Goal: Information Seeking & Learning: Learn about a topic

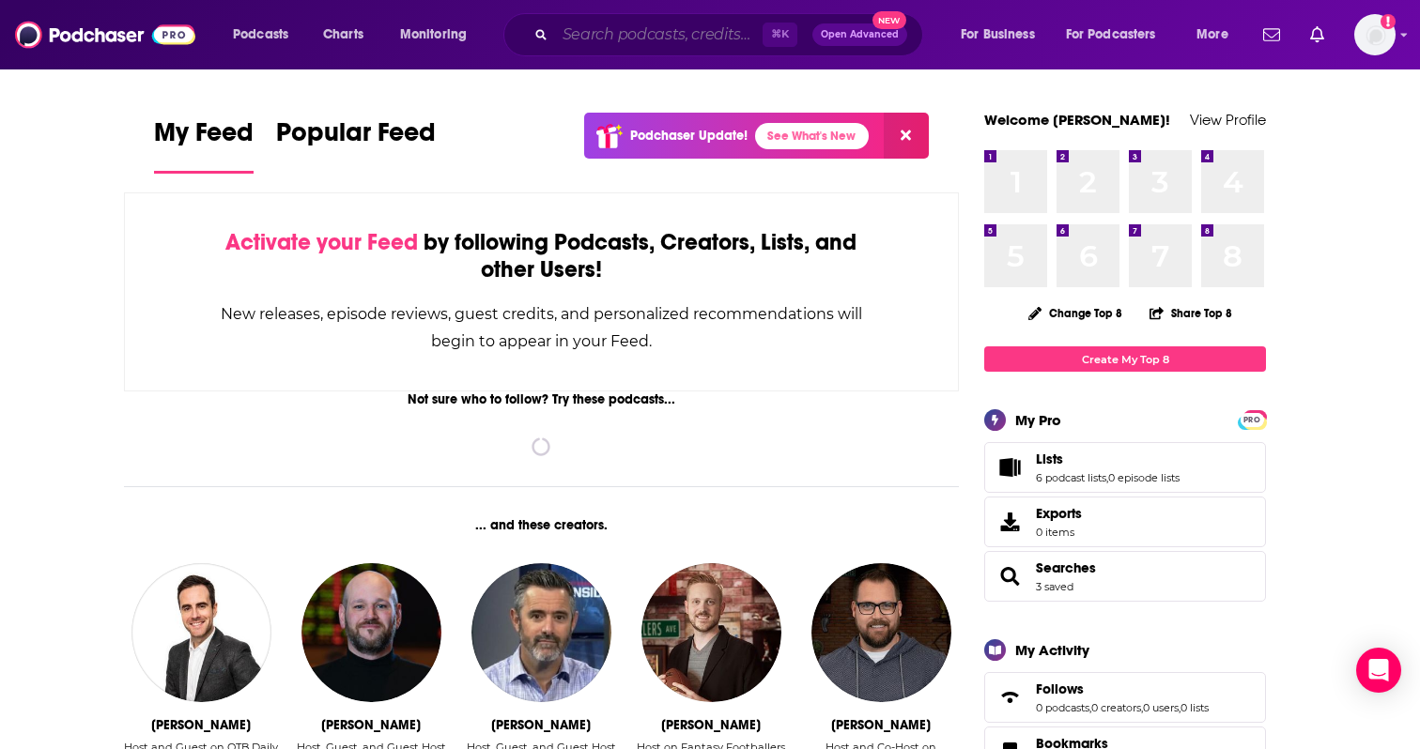
click at [666, 31] on input "Search podcasts, credits, & more..." at bounding box center [659, 35] width 208 height 30
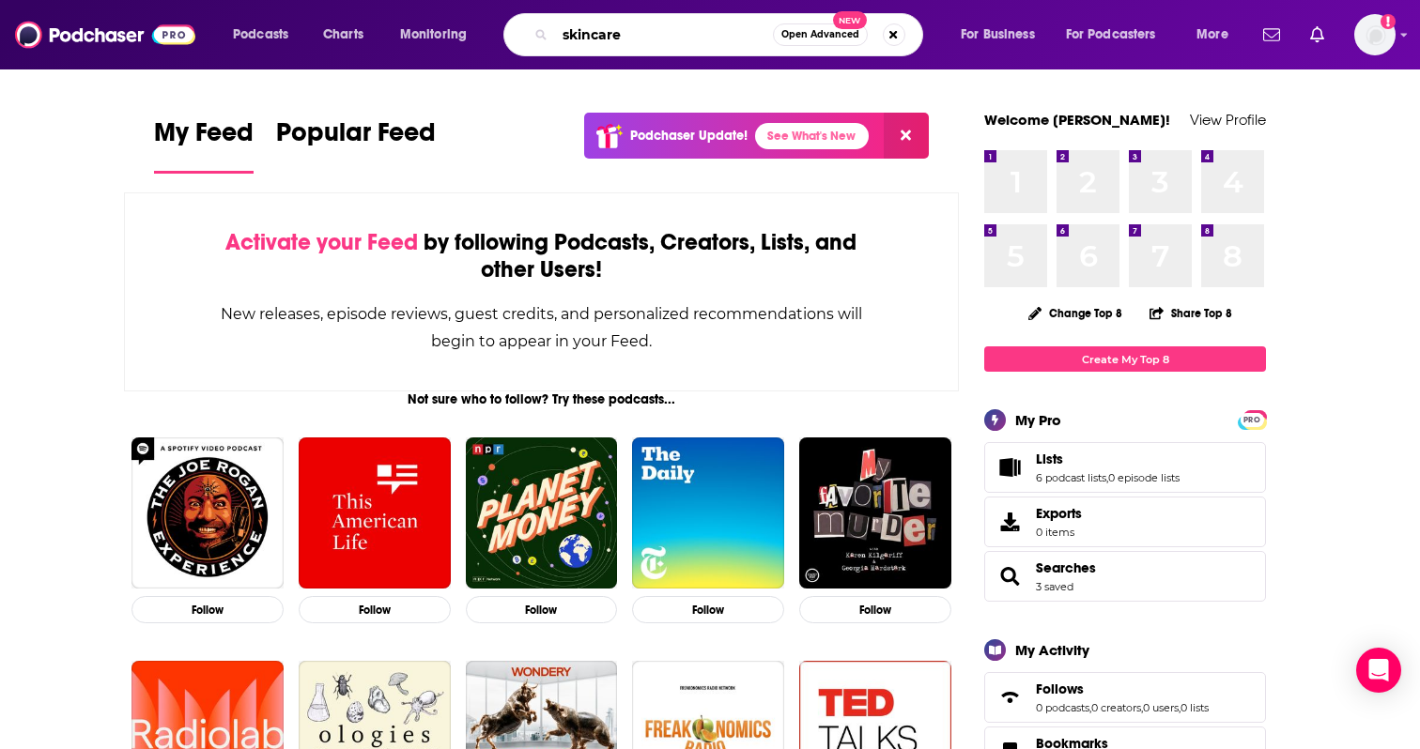
type input "skincare"
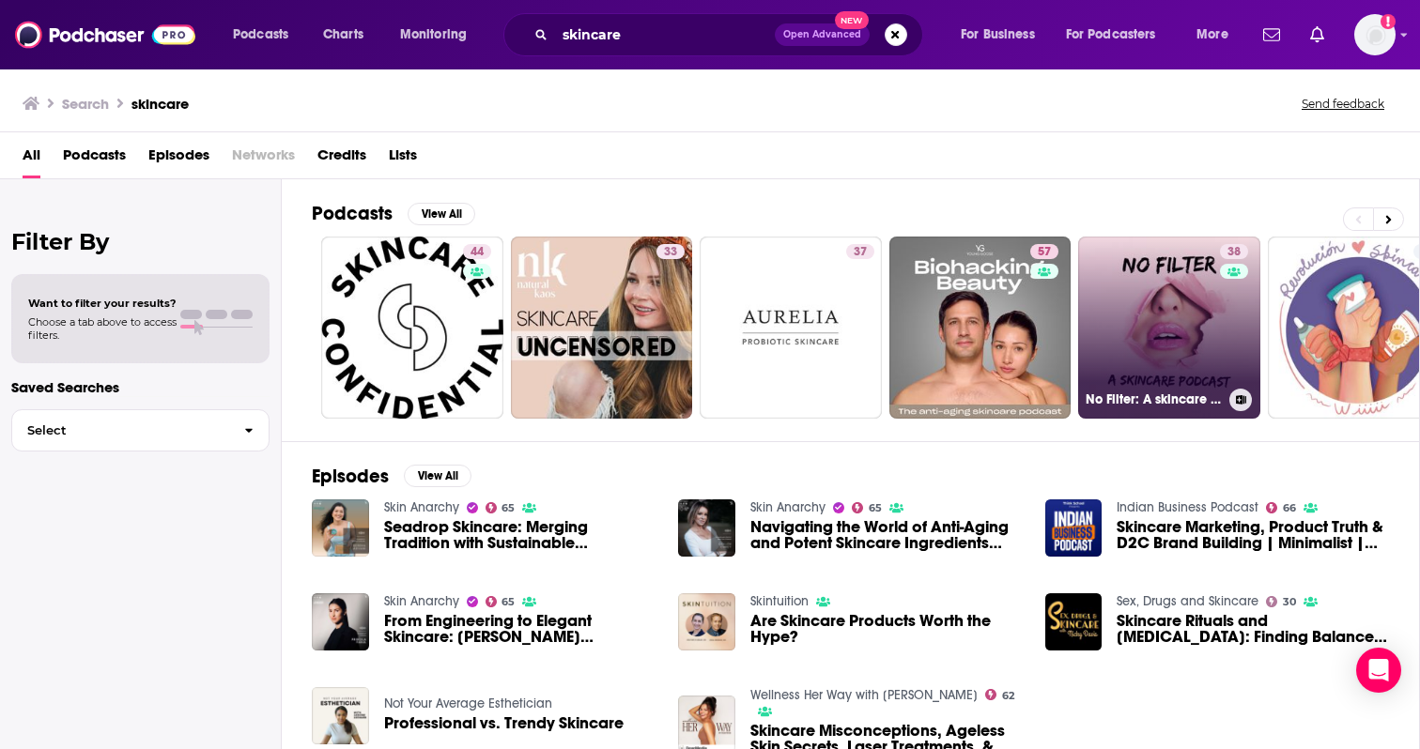
click at [1119, 350] on link "38 No Filter: A skincare podcast" at bounding box center [1169, 328] width 182 height 182
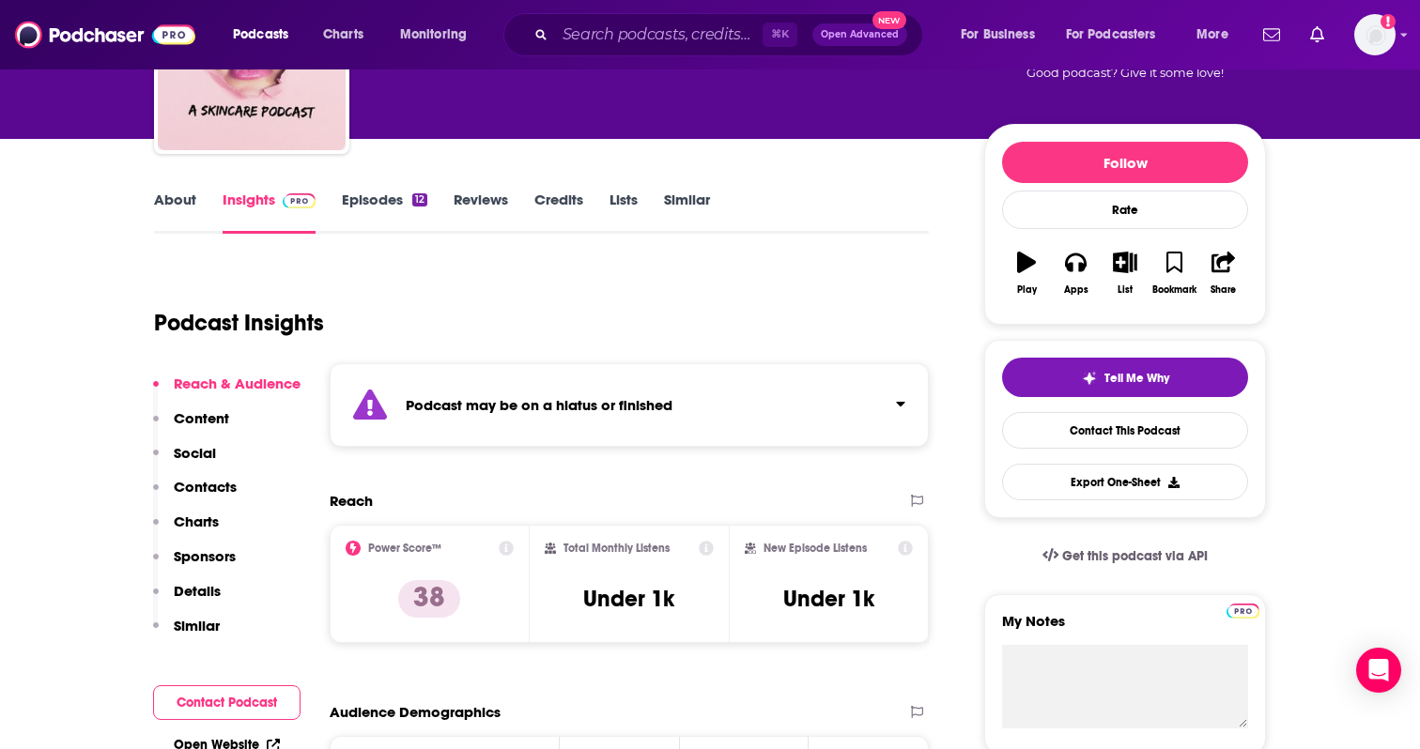
scroll to position [166, 0]
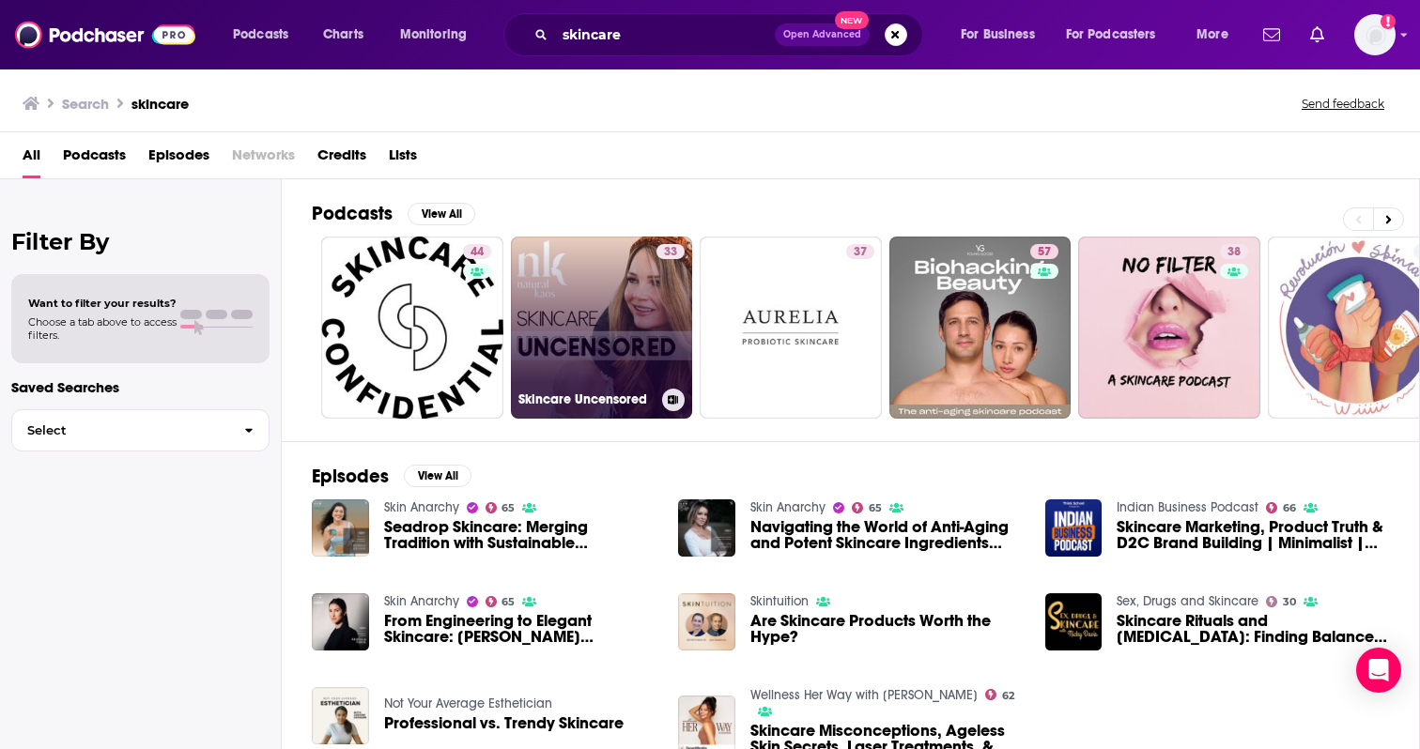
click at [590, 351] on link "33 Skincare Uncensored" at bounding box center [602, 328] width 182 height 182
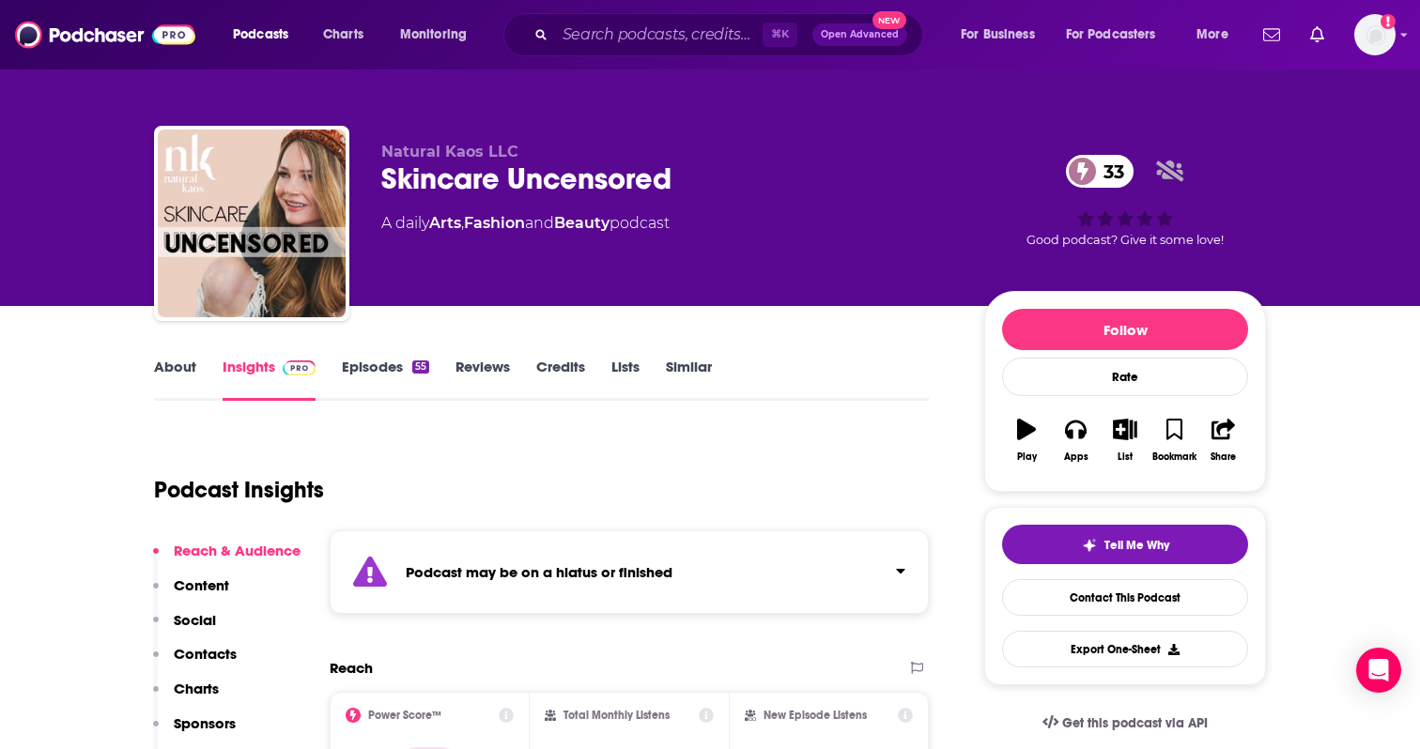
scroll to position [288, 0]
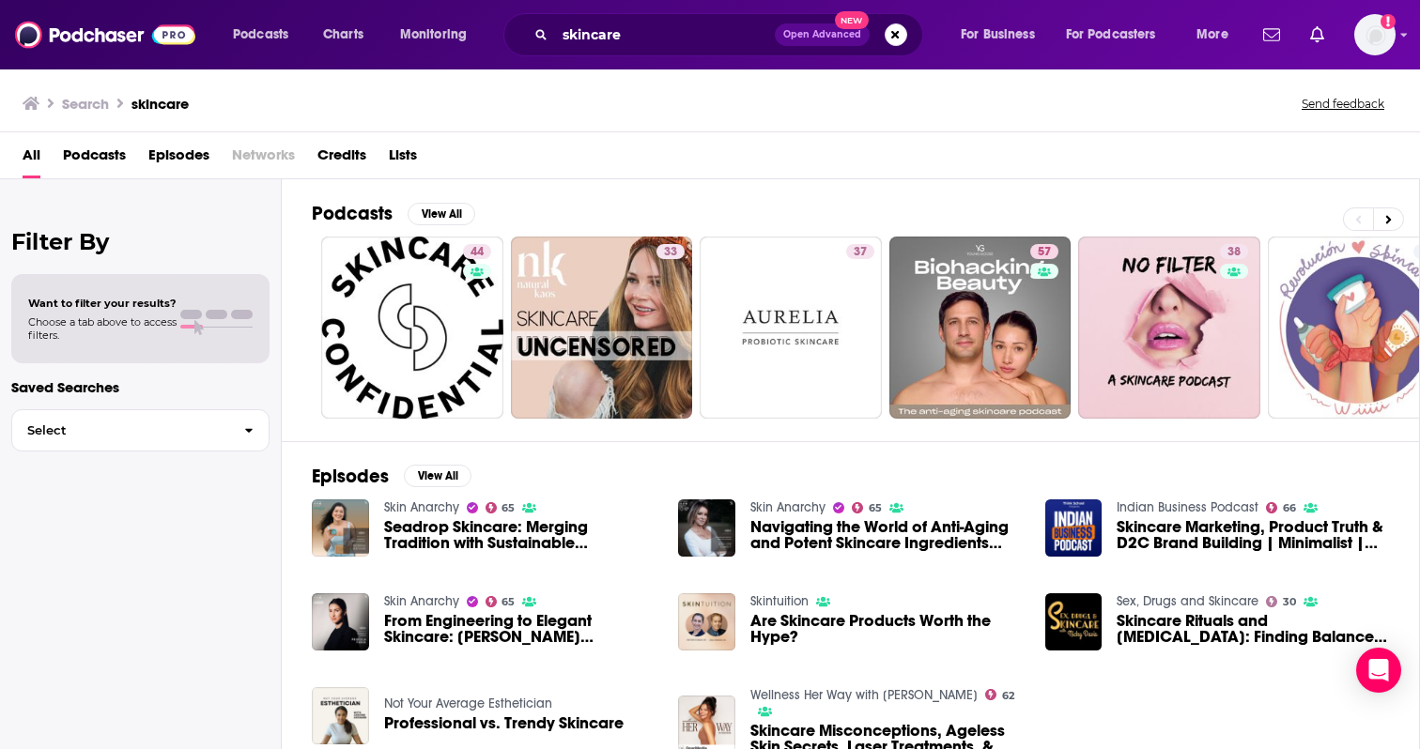
click at [110, 312] on div "Want to filter your results? Choose a tab above to access filters." at bounding box center [102, 319] width 148 height 45
click at [190, 150] on span "Episodes" at bounding box center [178, 159] width 61 height 38
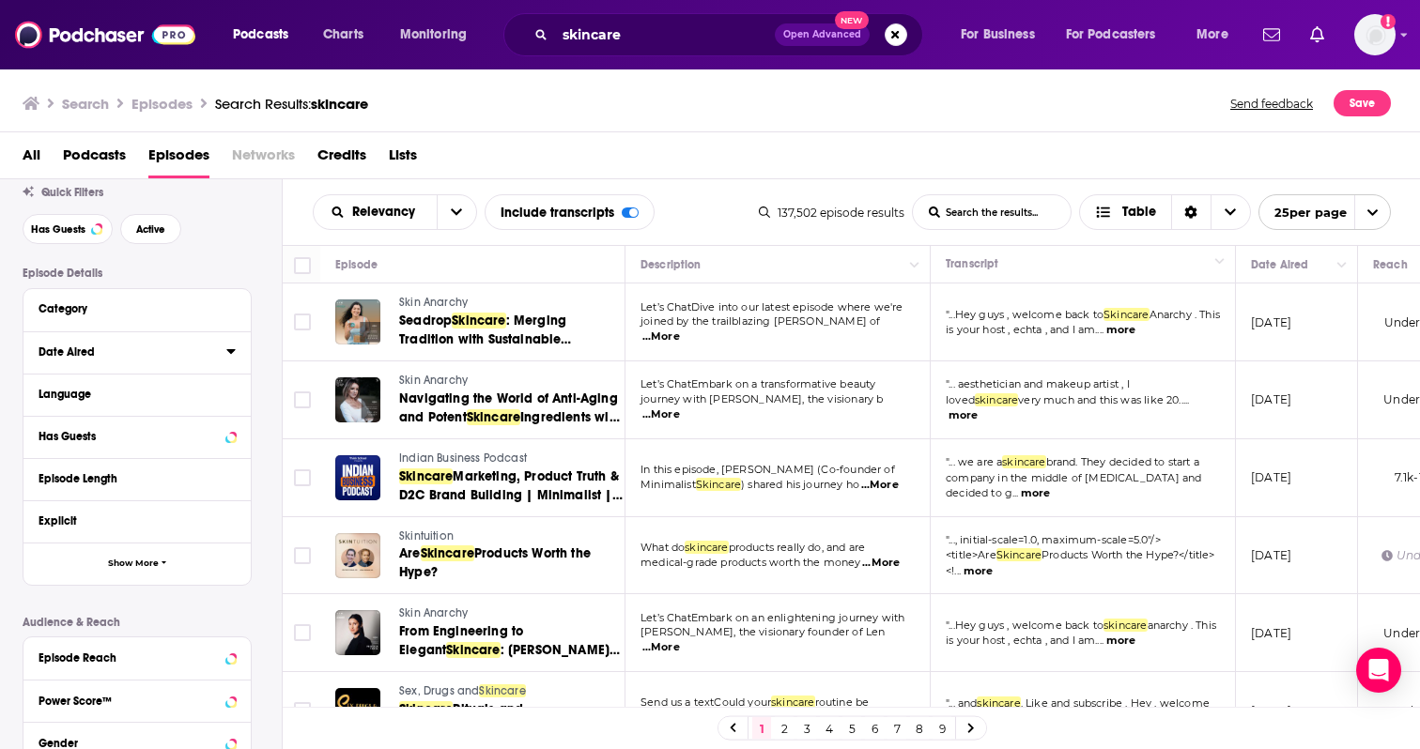
scroll to position [61, 0]
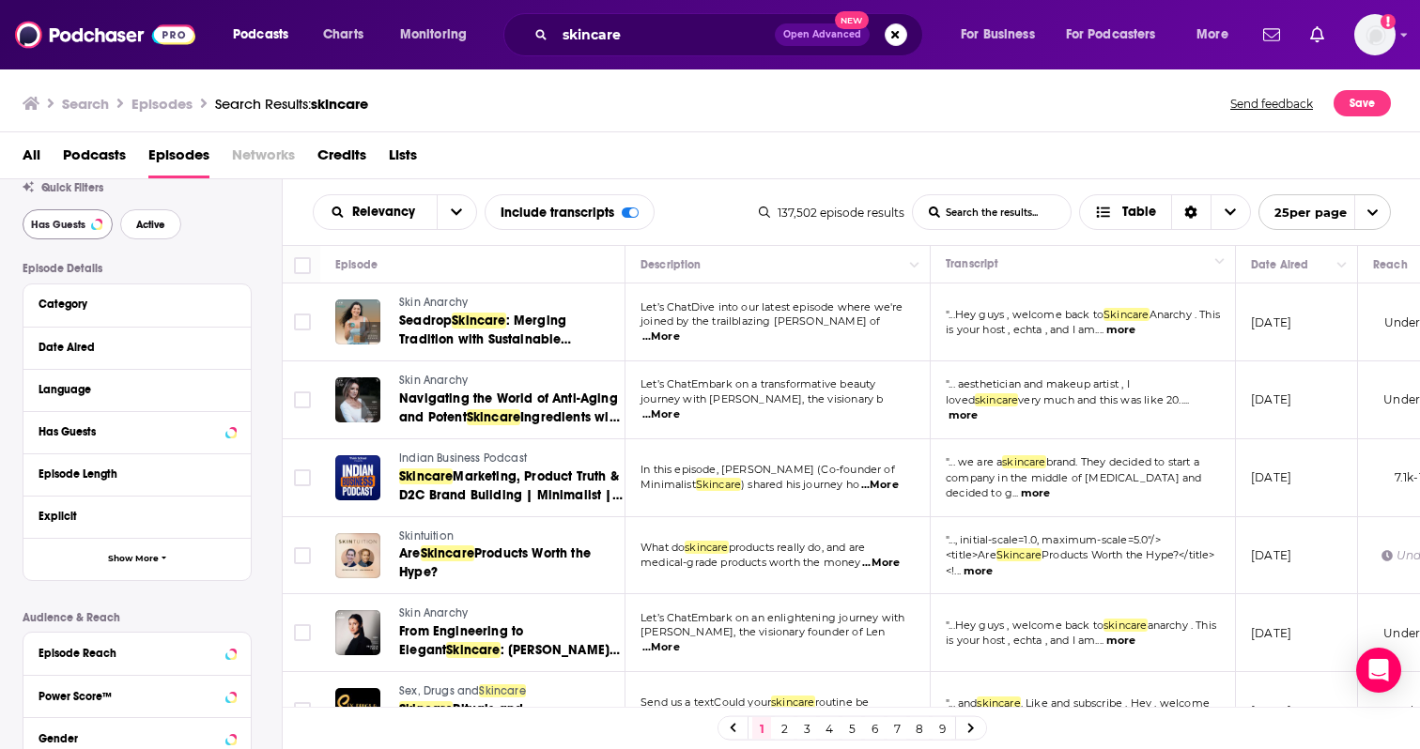
click at [144, 227] on span "Active" at bounding box center [150, 225] width 29 height 10
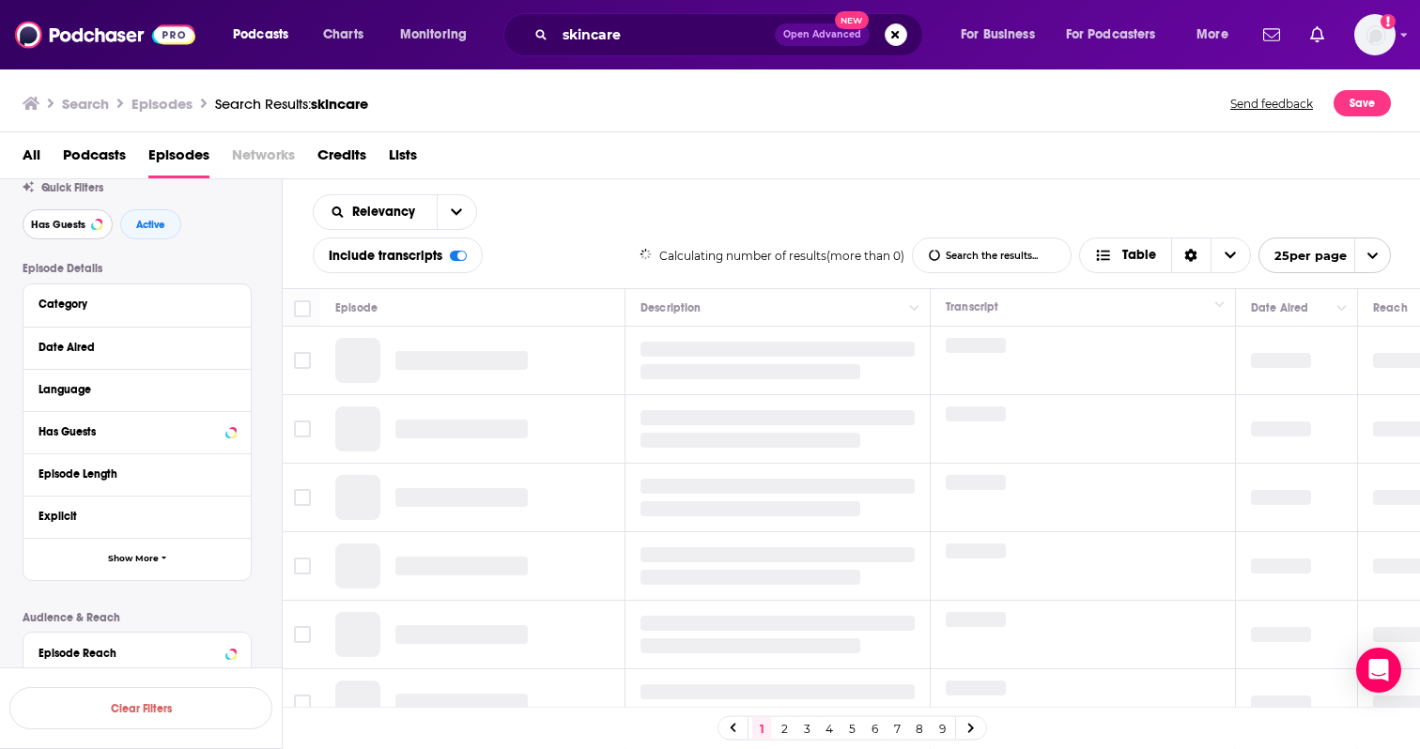
click at [66, 226] on span "Has Guests" at bounding box center [58, 225] width 54 height 10
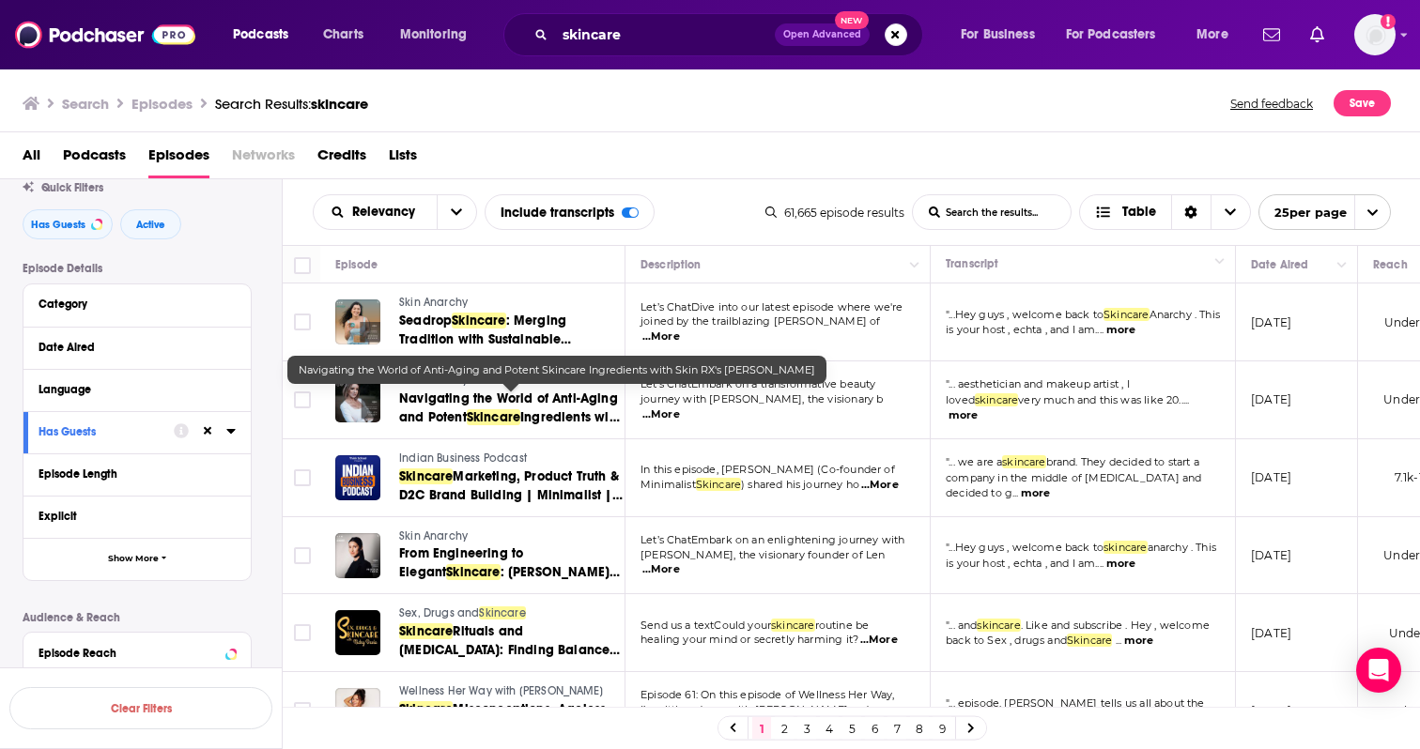
click at [456, 397] on span "Navigating the World of Anti-Aging and Potent" at bounding box center [508, 408] width 219 height 35
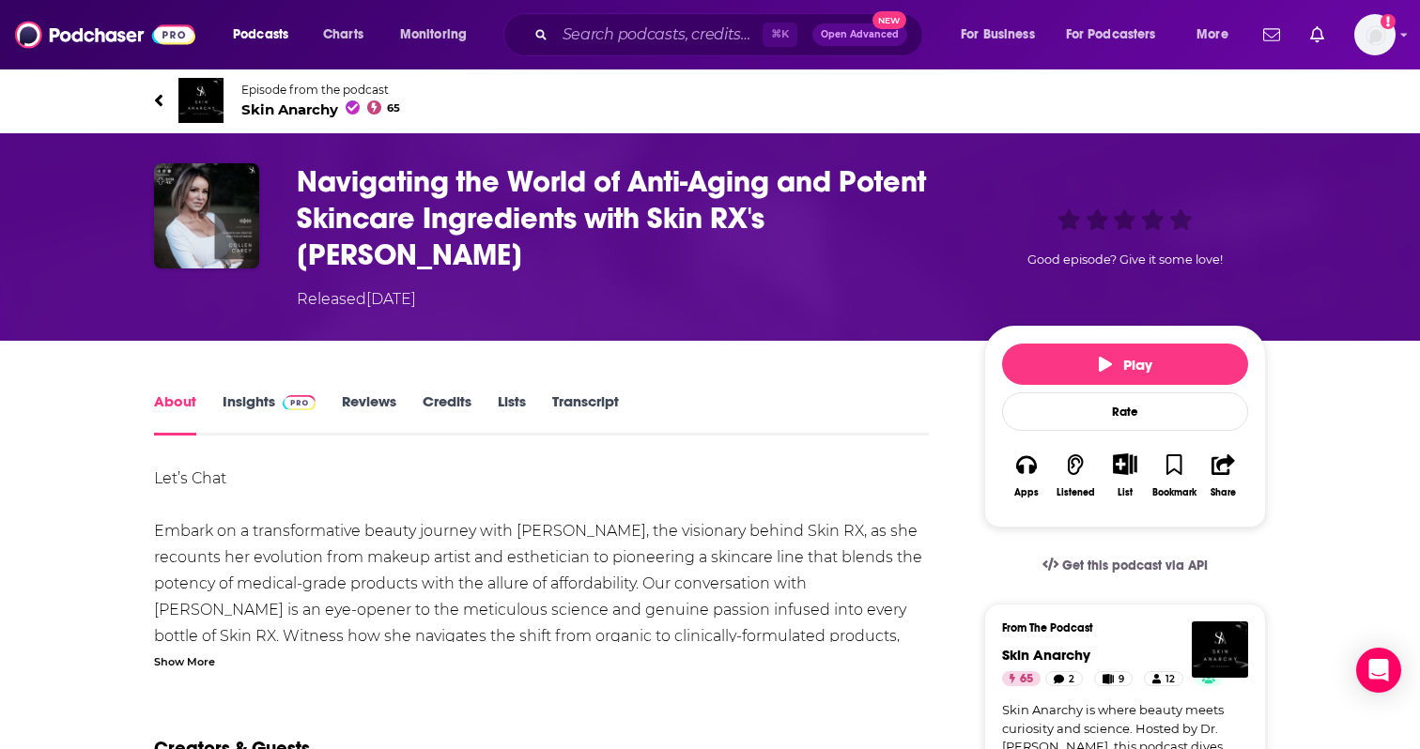
click at [252, 108] on span "Skin Anarchy 65" at bounding box center [320, 109] width 159 height 18
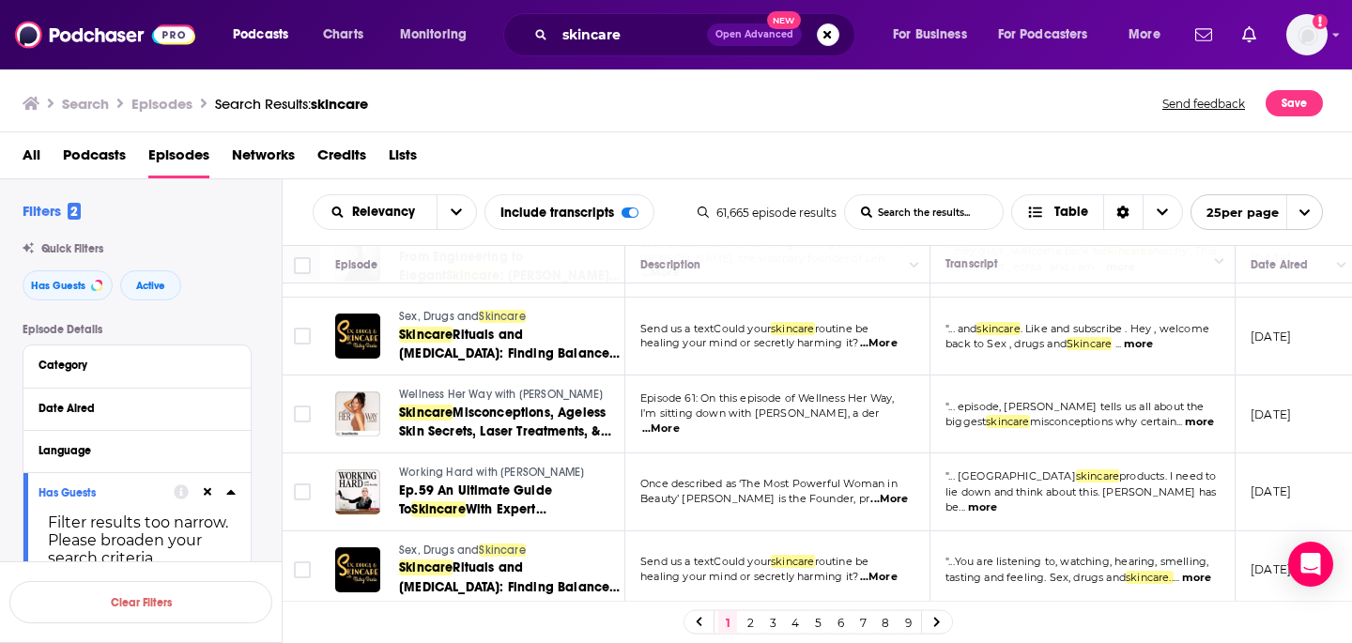
scroll to position [299, 0]
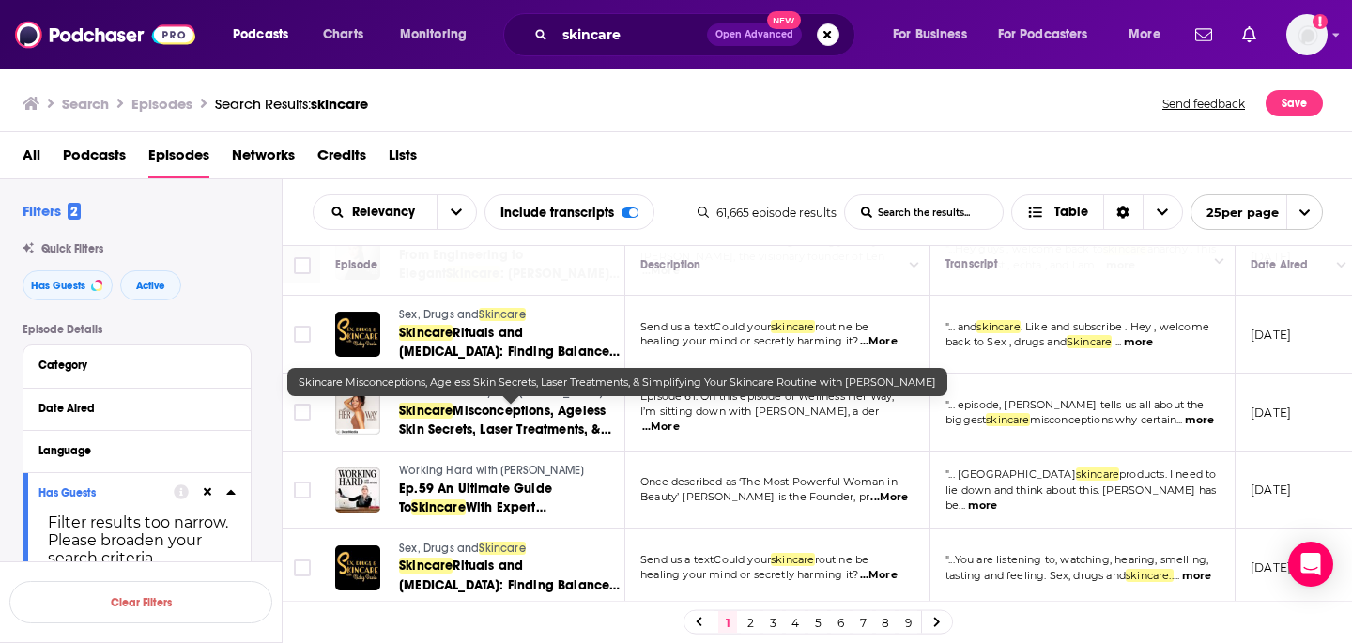
click at [498, 432] on span "Misconceptions, Ageless Skin Secrets, Laser Treatments, & Simplifying Your" at bounding box center [505, 430] width 212 height 54
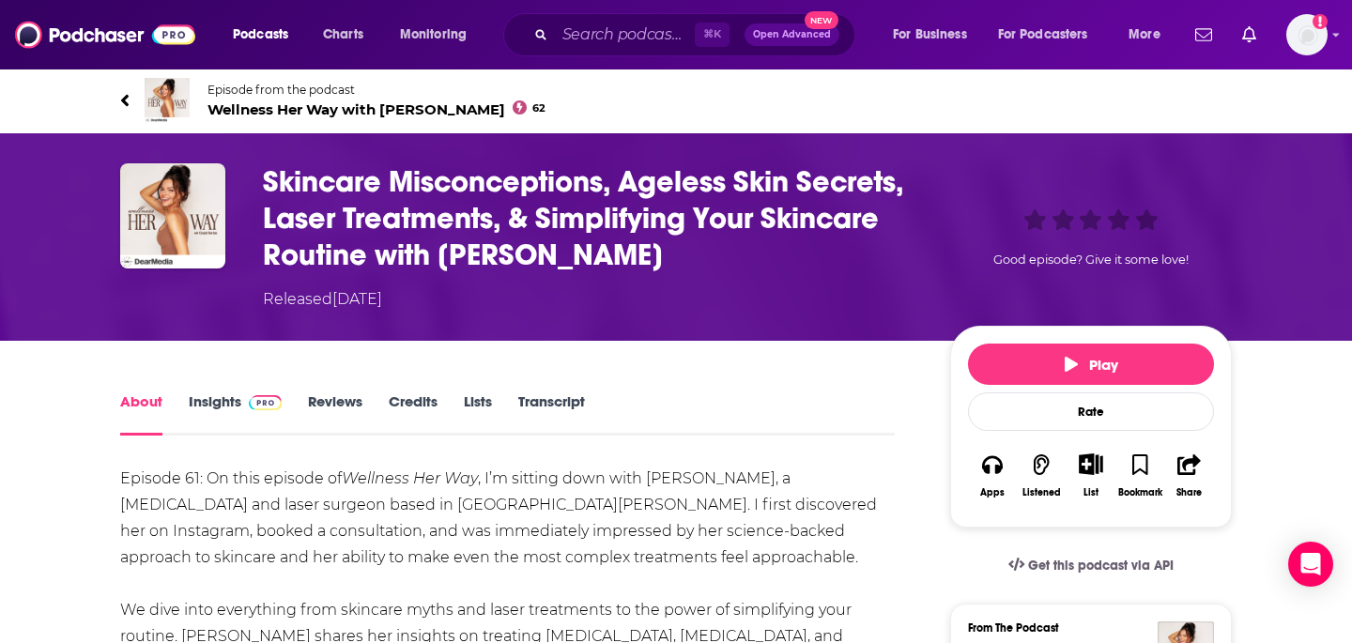
click at [210, 407] on link "Insights" at bounding box center [235, 414] width 93 height 43
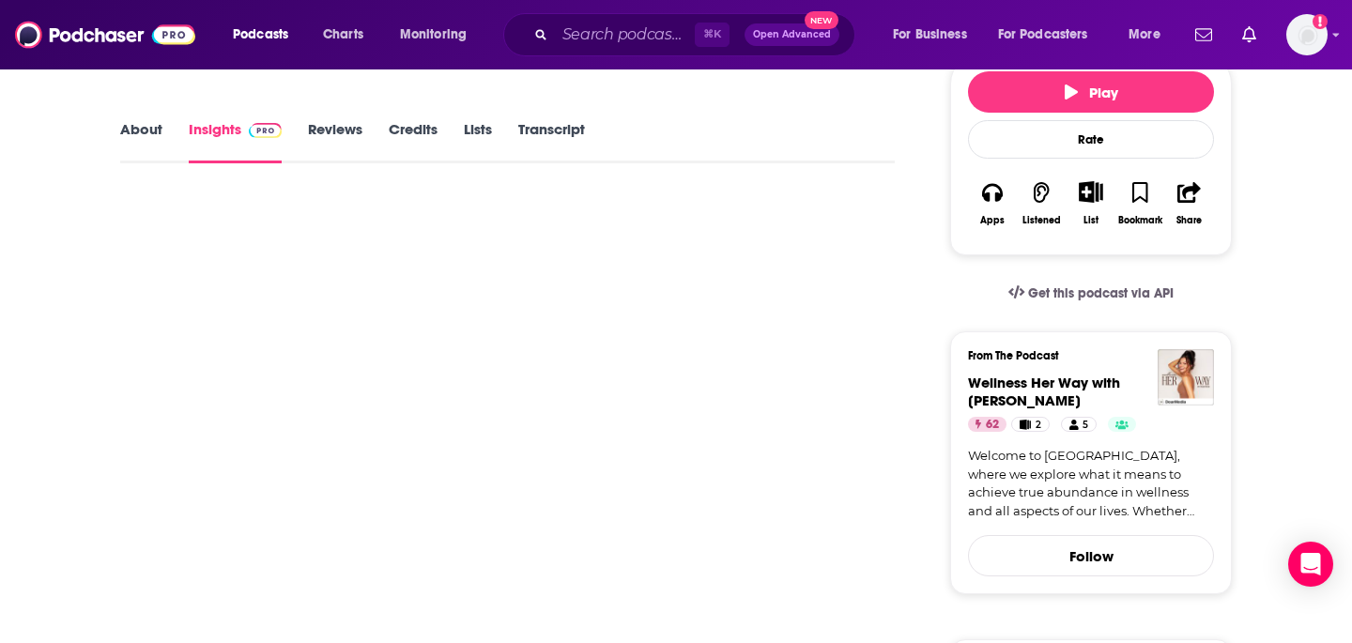
scroll to position [275, 0]
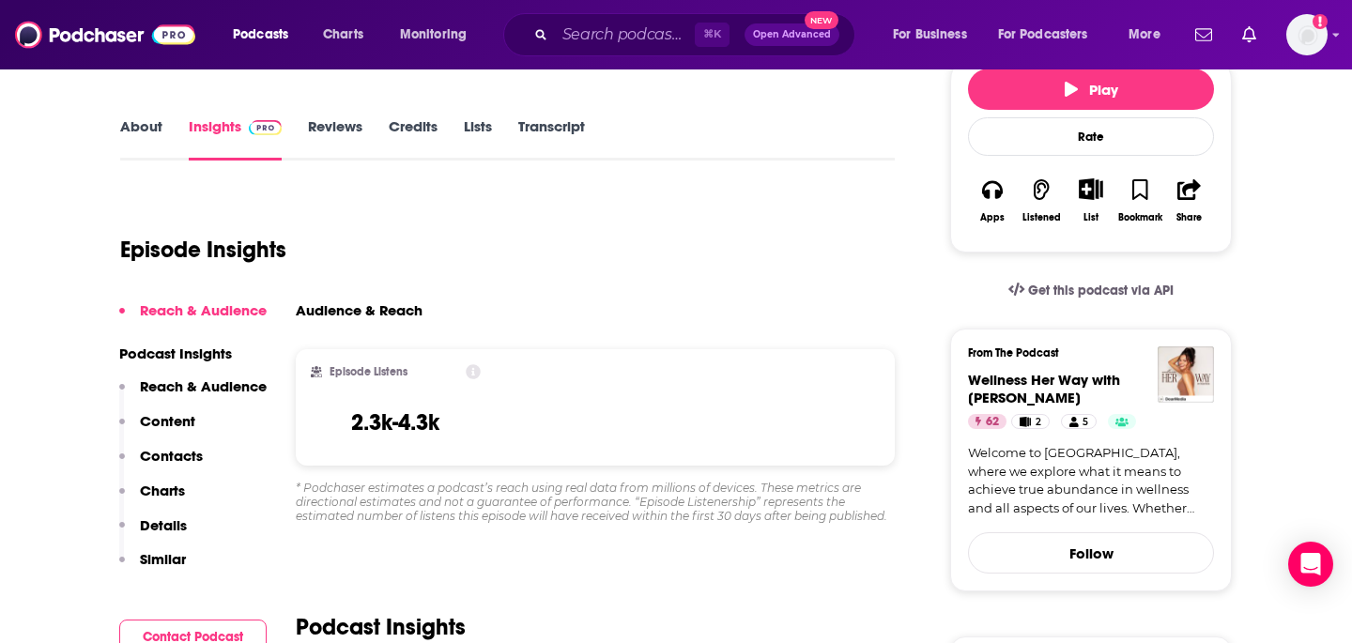
click at [346, 131] on link "Reviews" at bounding box center [335, 138] width 54 height 43
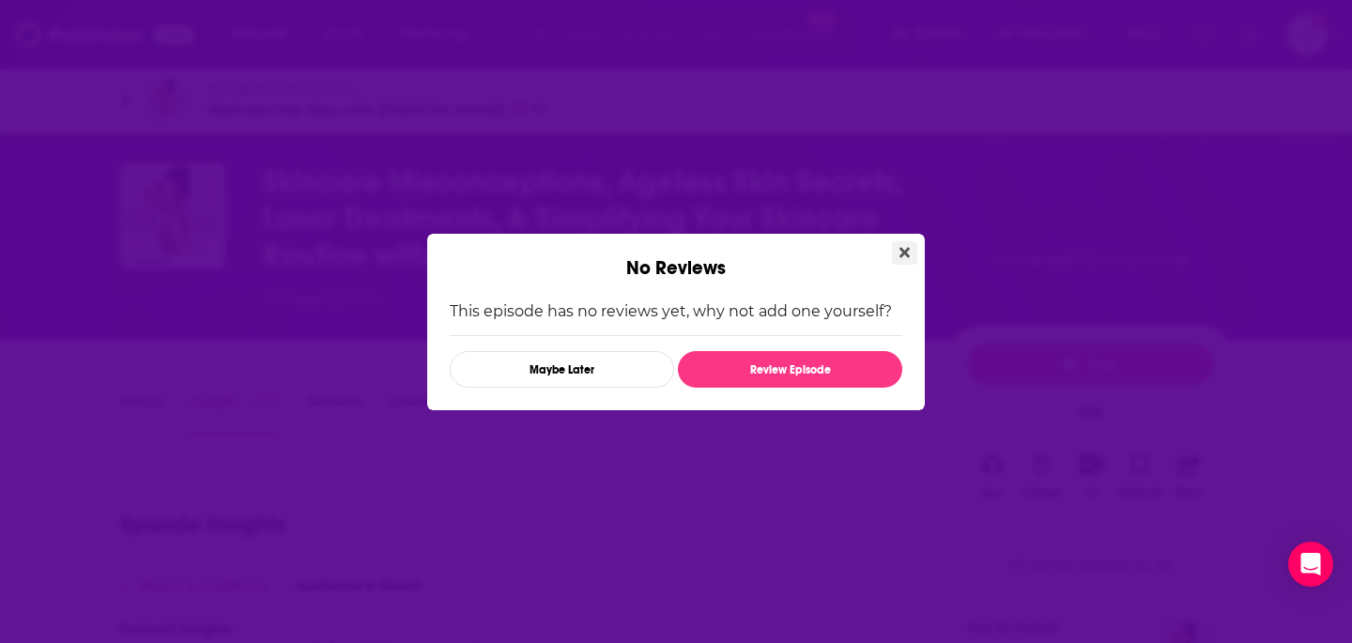
drag, startPoint x: 887, startPoint y: 261, endPoint x: 904, endPoint y: 251, distance: 19.8
click at [886, 261] on div "No Reviews" at bounding box center [676, 257] width 498 height 46
drag, startPoint x: 904, startPoint y: 251, endPoint x: 861, endPoint y: 238, distance: 45.2
click at [904, 251] on icon "Close" at bounding box center [905, 252] width 10 height 10
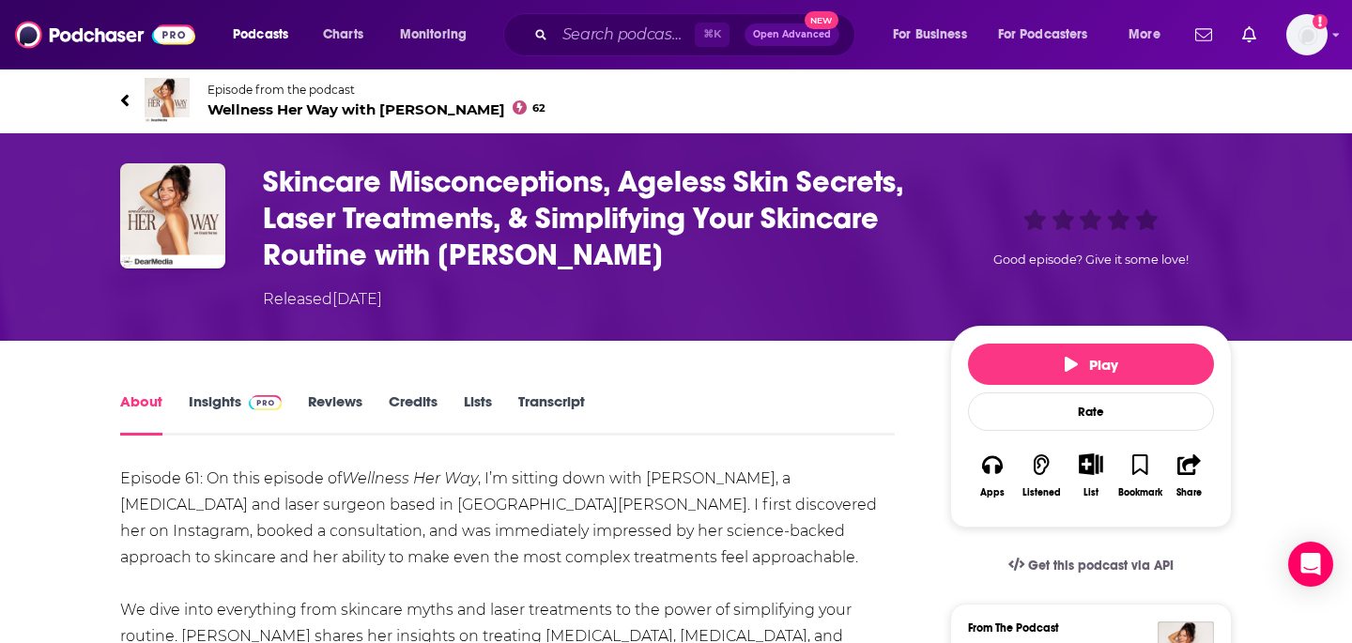
click at [173, 86] on img at bounding box center [167, 100] width 45 height 45
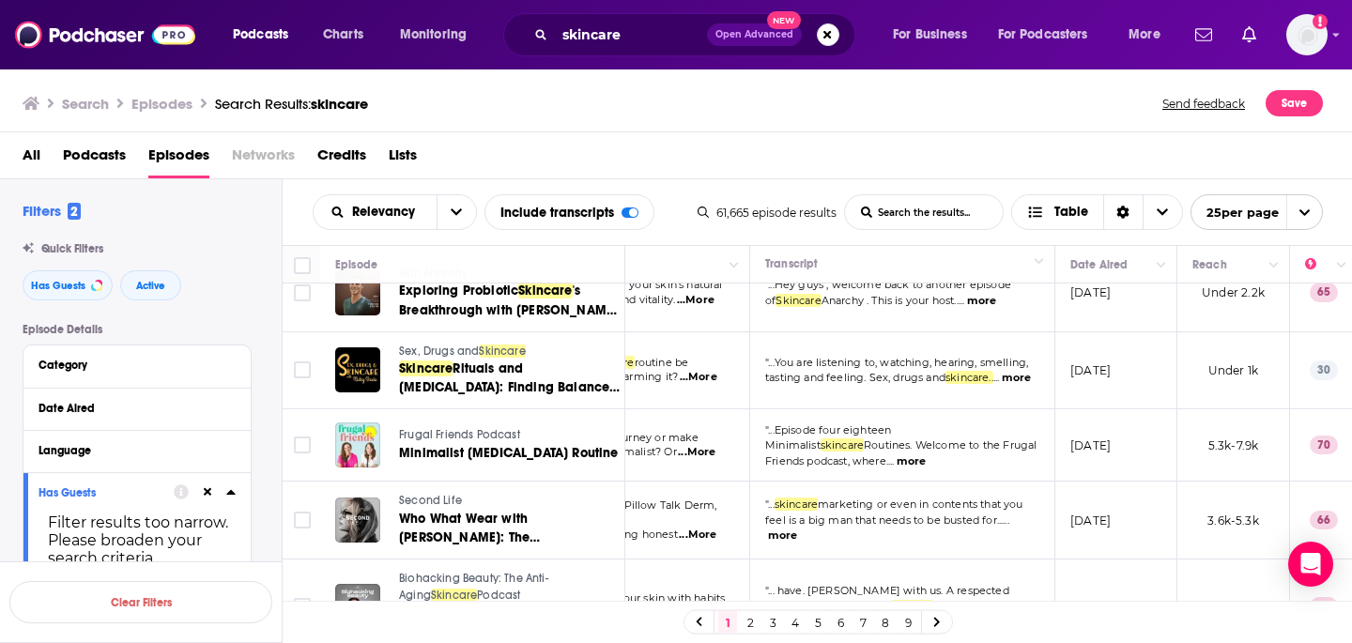
scroll to position [574, 173]
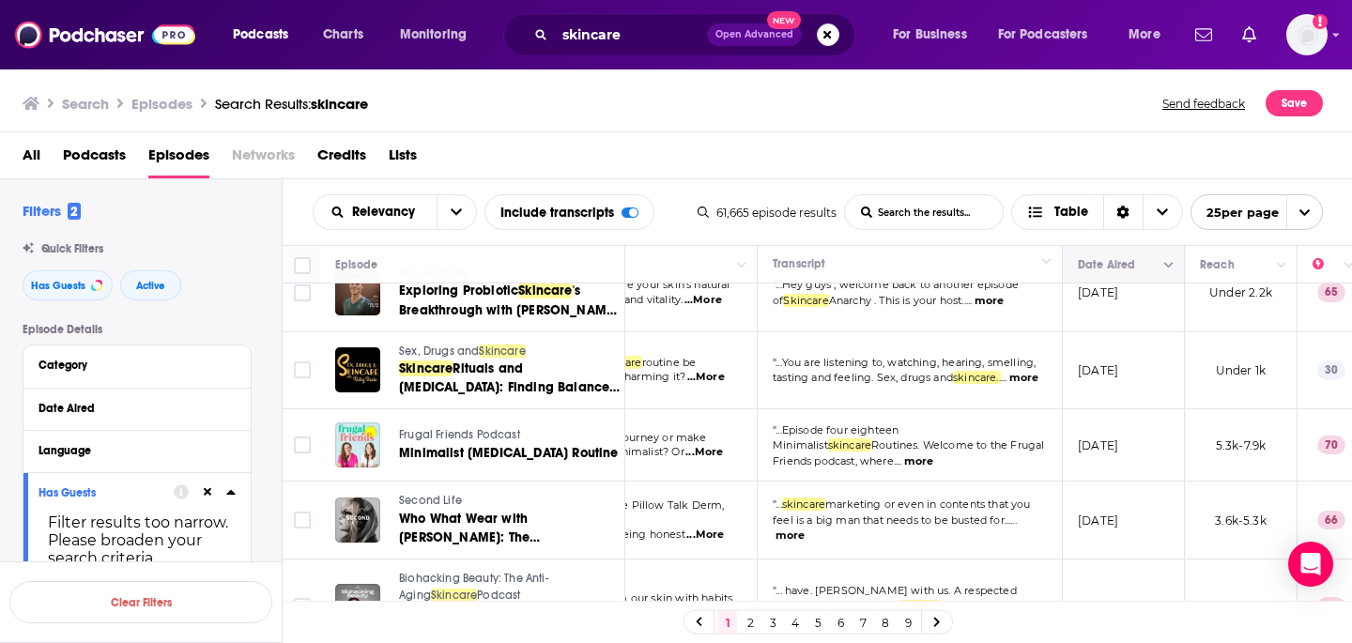
click at [1135, 259] on button "Move" at bounding box center [1121, 265] width 91 height 23
click at [1176, 272] on button "Column Actions" at bounding box center [1169, 265] width 23 height 23
click at [1172, 270] on div at bounding box center [676, 321] width 1352 height 643
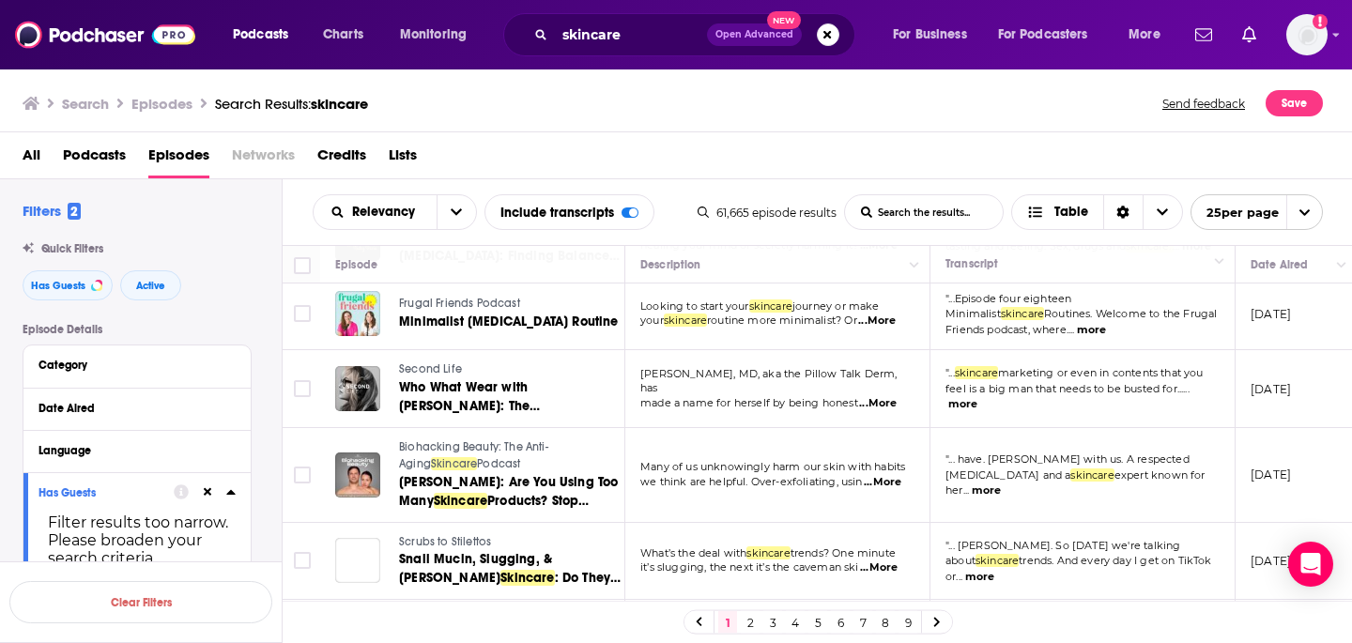
scroll to position [717, 0]
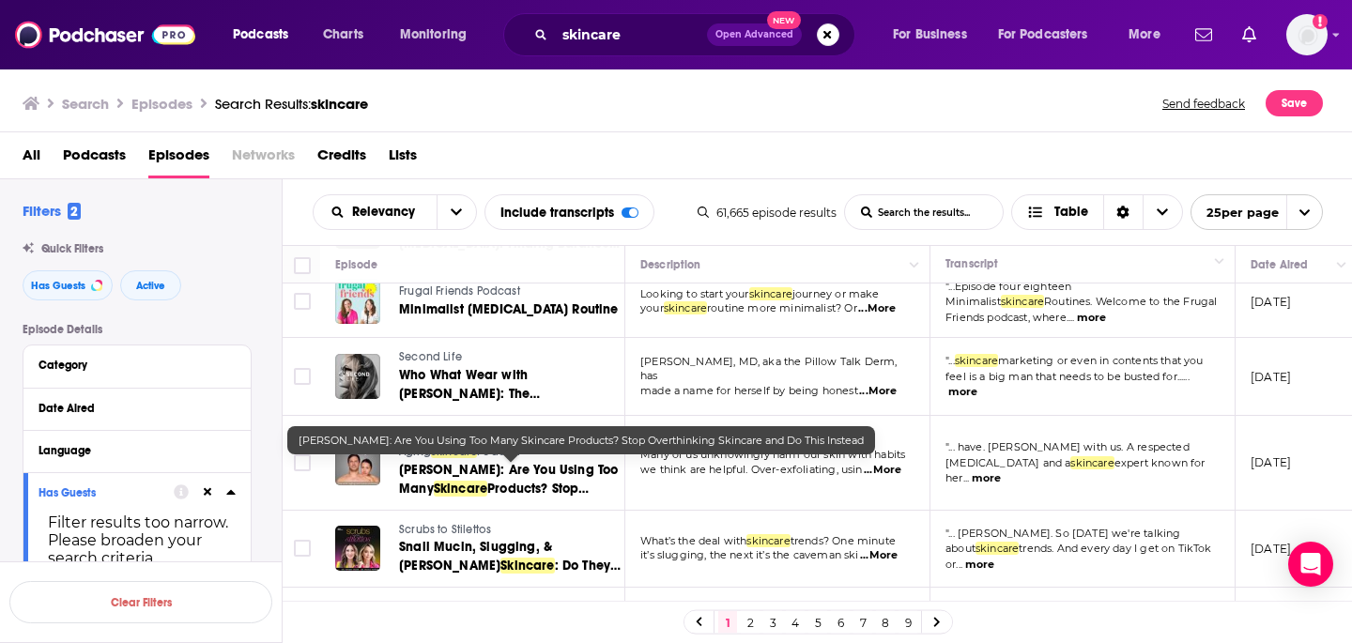
click at [489, 466] on span "[PERSON_NAME]: Are You Using Too Many" at bounding box center [508, 479] width 219 height 35
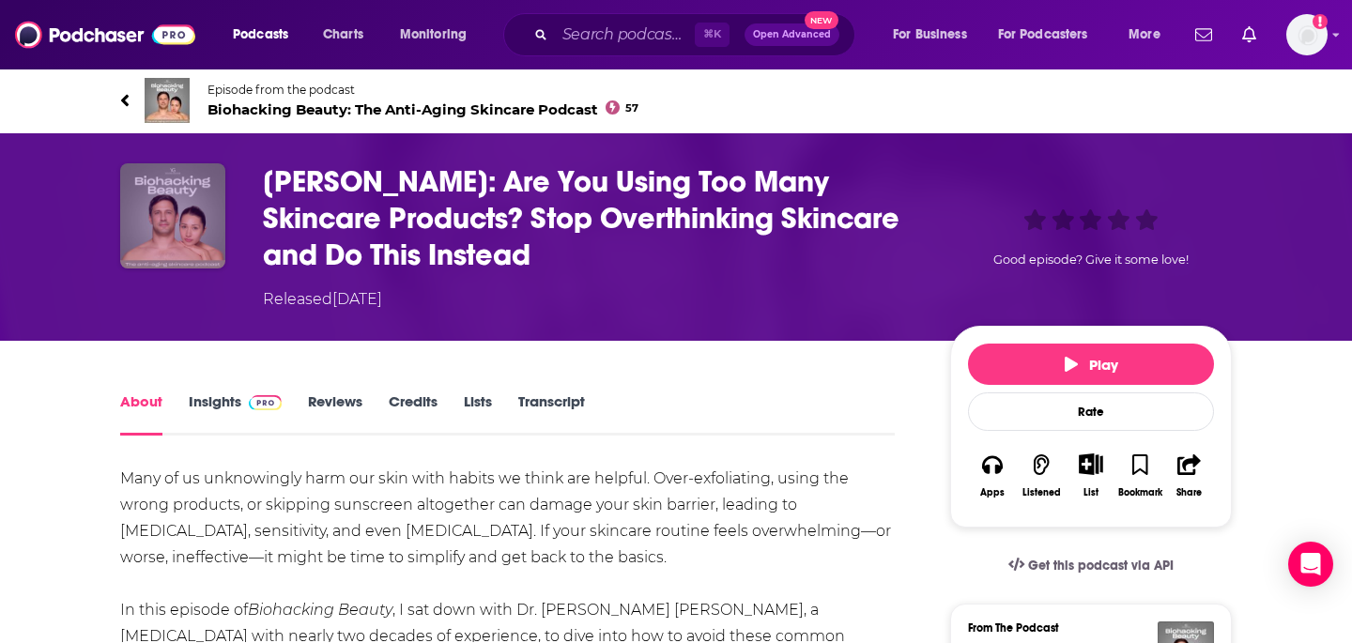
click at [168, 197] on img "Dr. Mary Alice Mina: Are You Using Too Many Skincare Products? Stop Overthinkin…" at bounding box center [172, 215] width 105 height 105
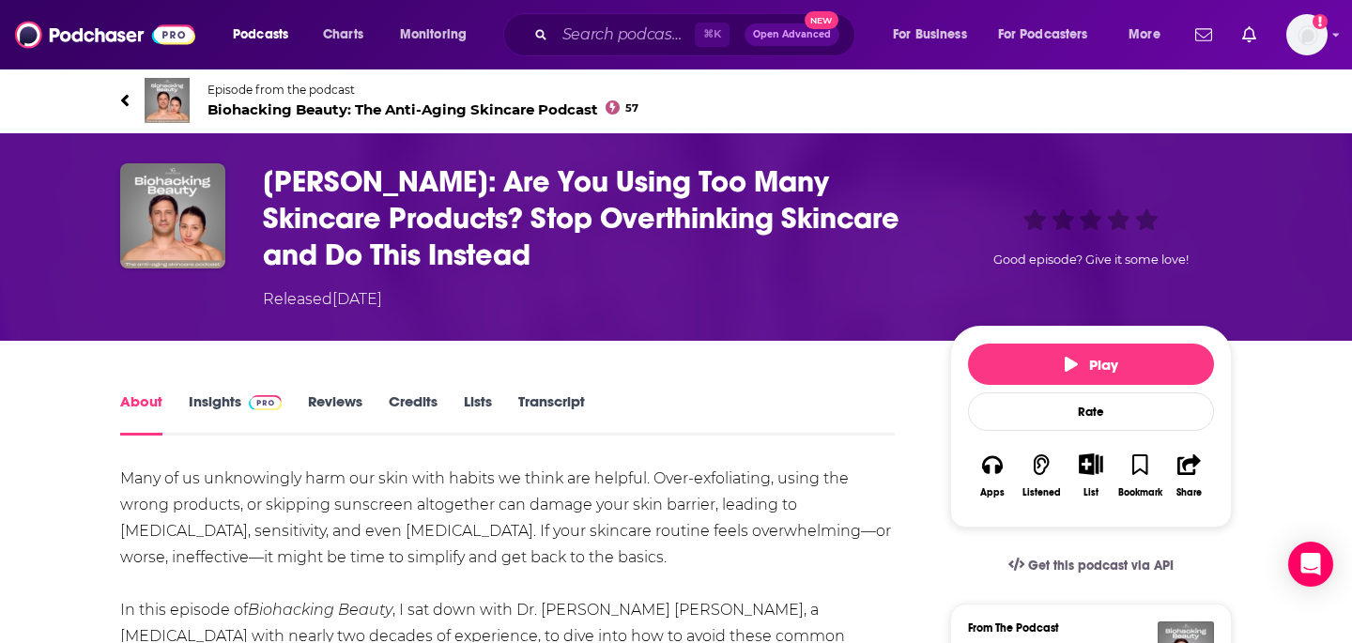
click at [175, 103] on img at bounding box center [167, 100] width 45 height 45
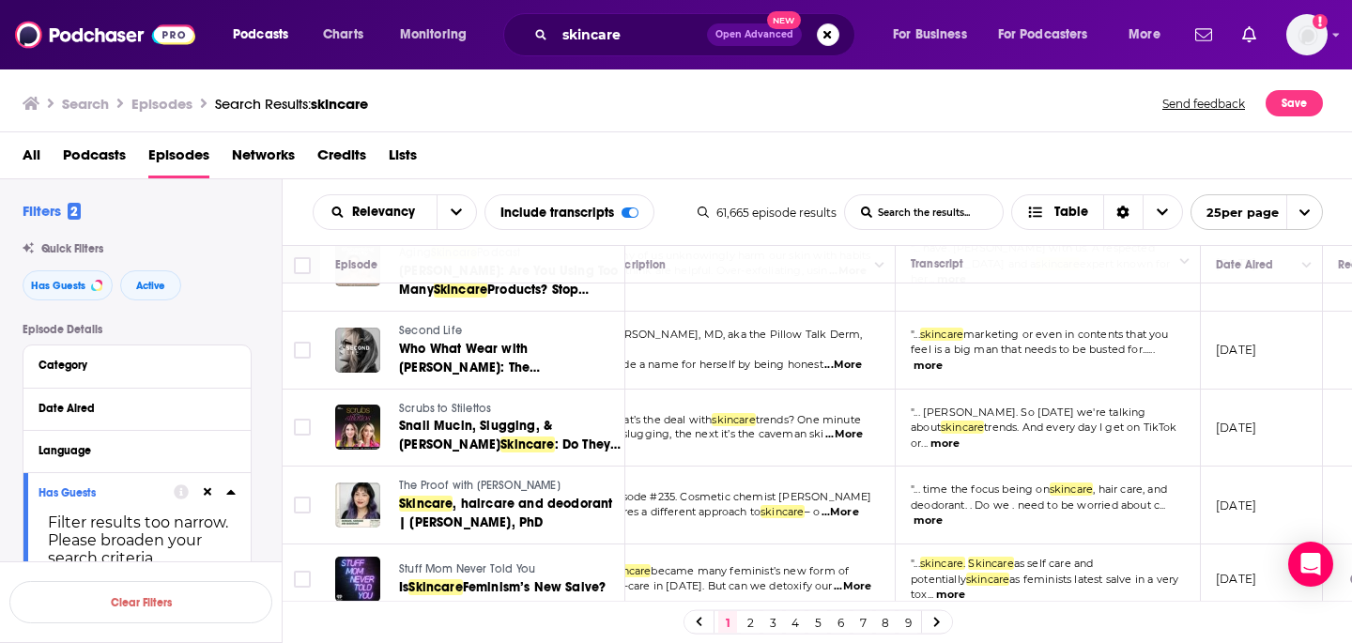
scroll to position [839, 35]
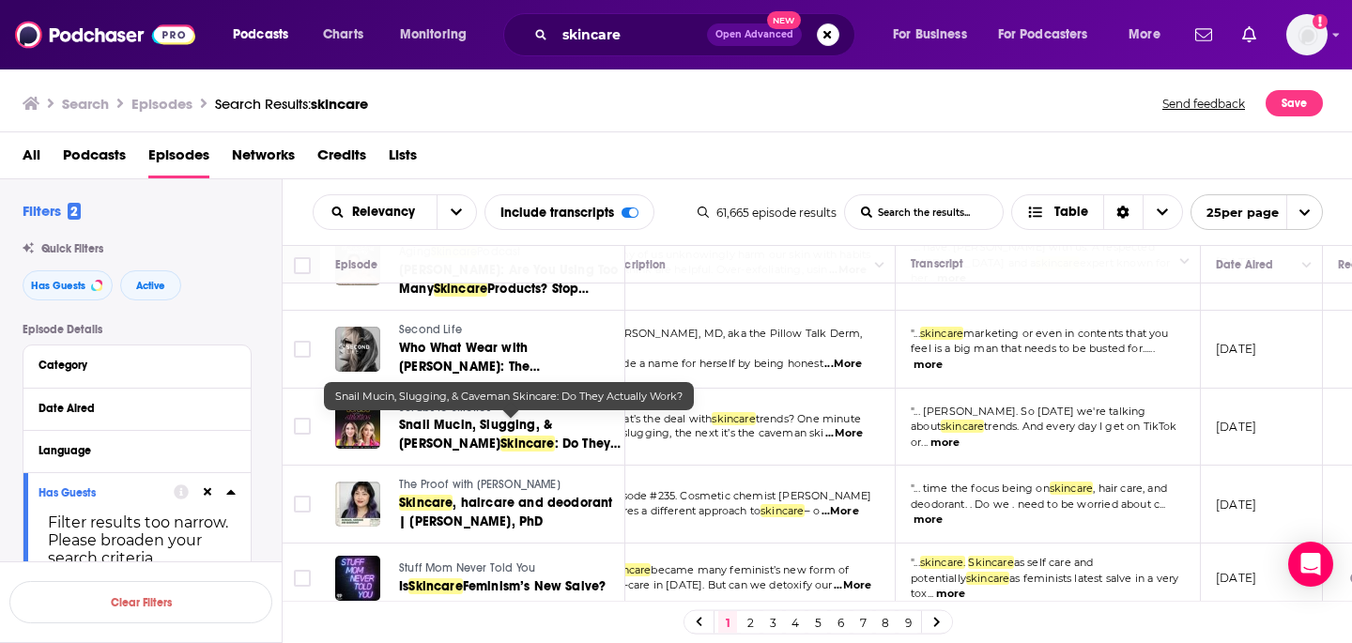
click at [491, 452] on span ": Do They Actually Work?" at bounding box center [510, 453] width 222 height 35
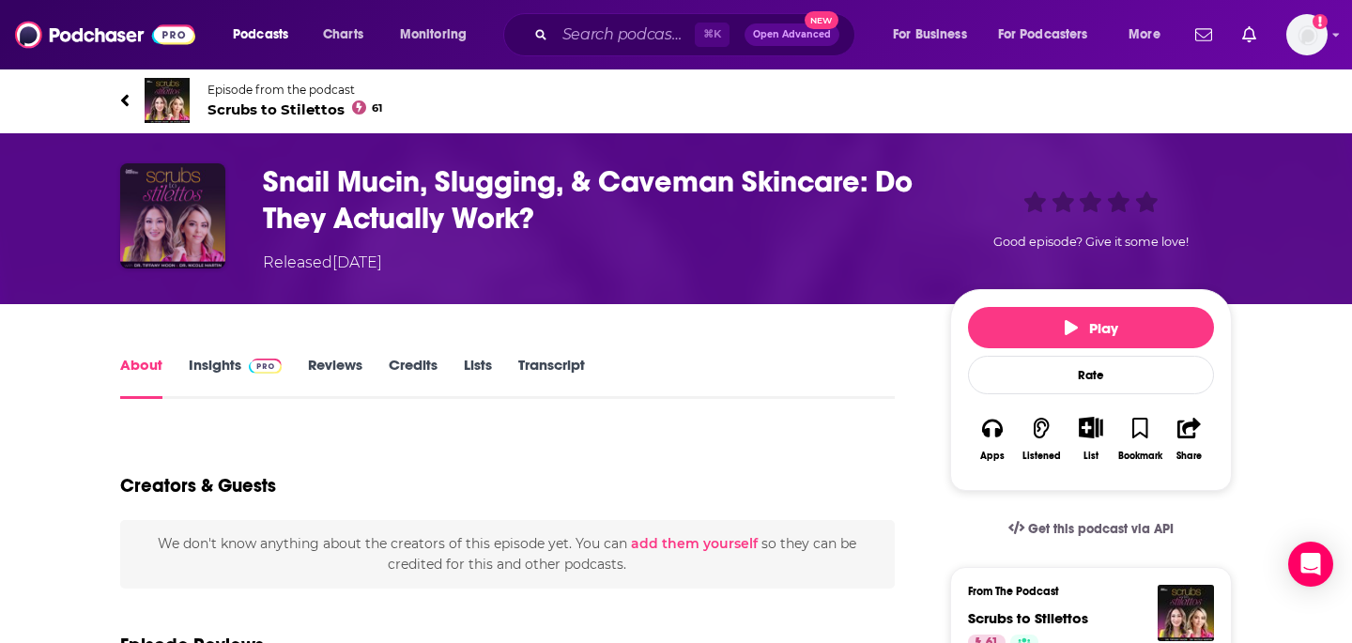
click at [159, 220] on img "Snail Mucin, Slugging, & Caveman Skincare: Do They Actually Work?" at bounding box center [172, 215] width 105 height 105
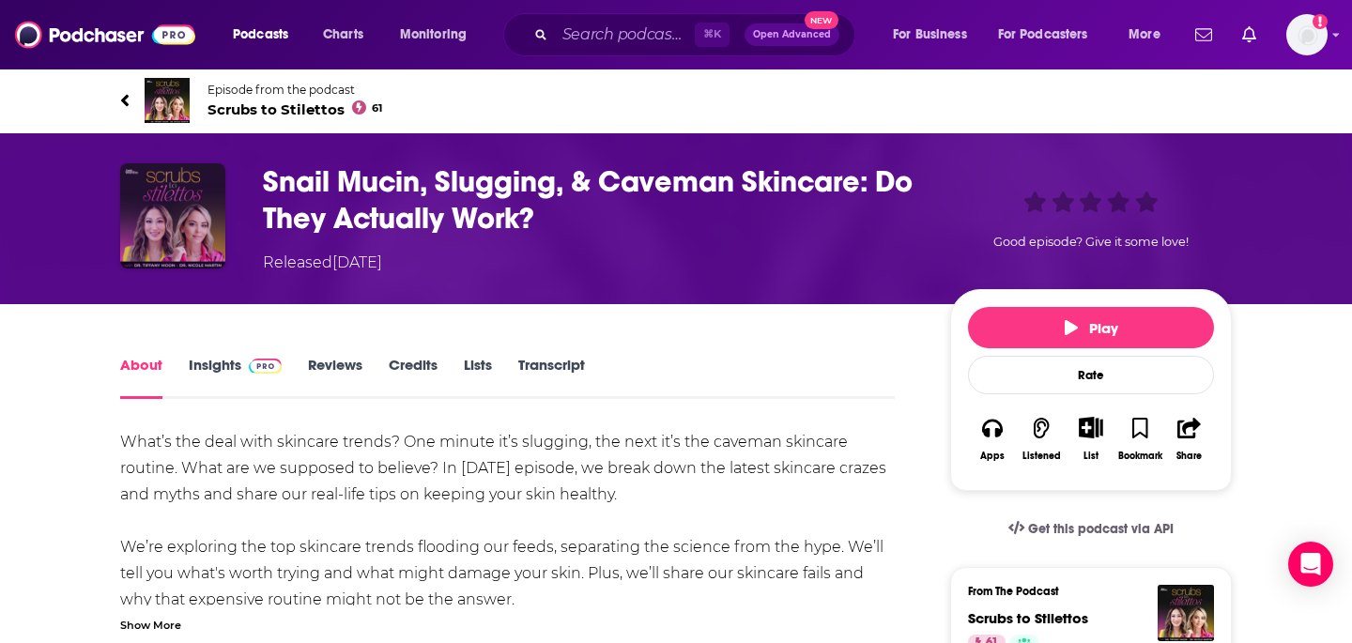
click at [200, 245] on img "Snail Mucin, Slugging, & Caveman Skincare: Do They Actually Work?" at bounding box center [172, 215] width 105 height 105
click at [176, 92] on img at bounding box center [167, 100] width 45 height 45
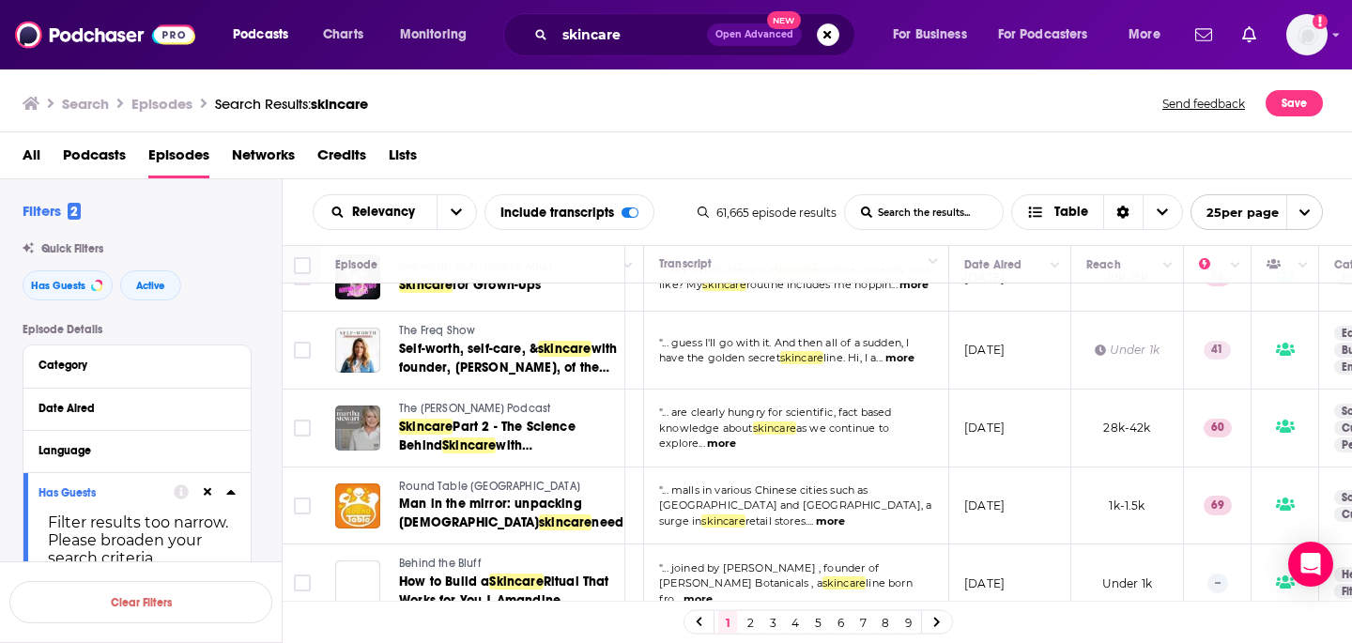
scroll to position [1464, 286]
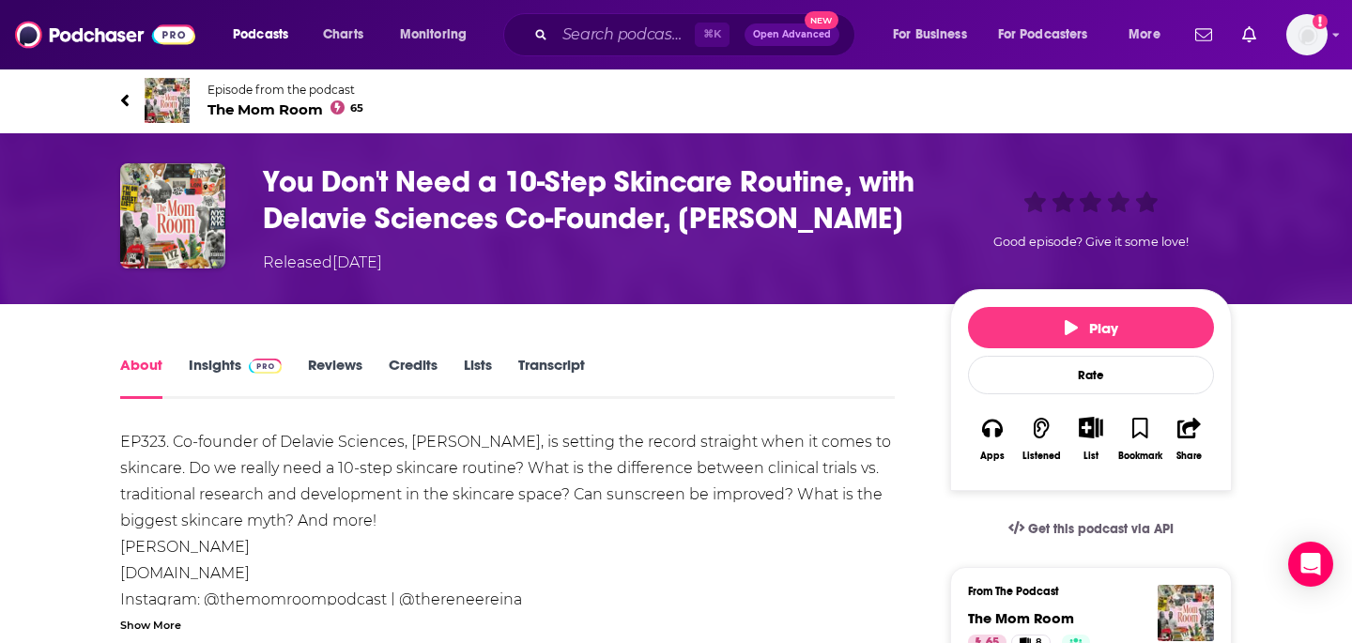
click at [156, 99] on img at bounding box center [167, 100] width 45 height 45
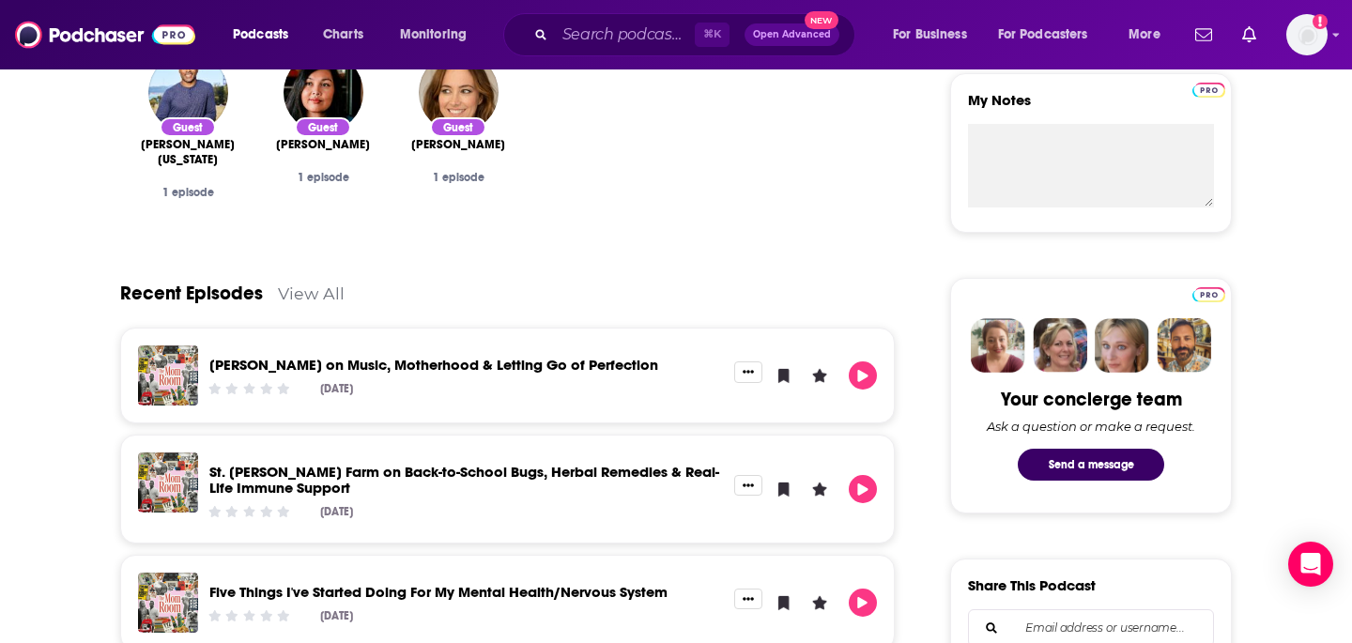
scroll to position [810, 0]
